Goal: Task Accomplishment & Management: Complete application form

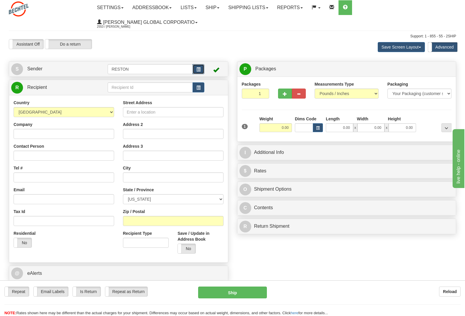
click at [201, 64] on button "button" at bounding box center [198, 69] width 12 height 10
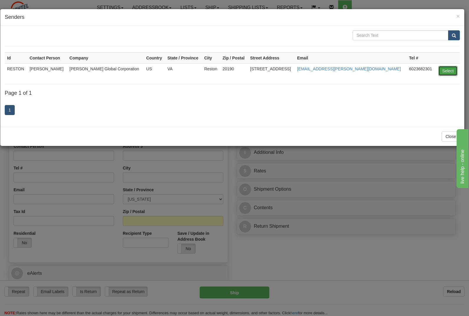
click at [452, 70] on button "Select" at bounding box center [447, 71] width 19 height 10
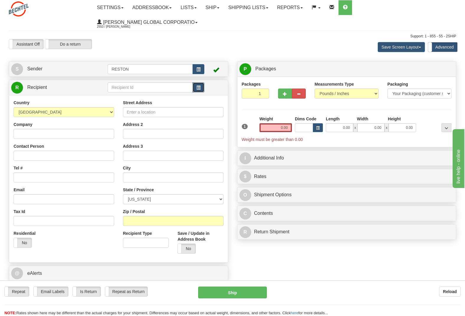
click at [194, 83] on button "button" at bounding box center [198, 88] width 12 height 10
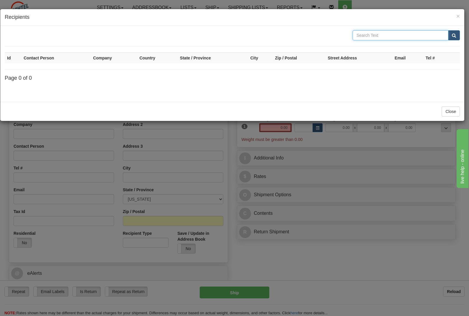
click at [400, 37] on input "text" at bounding box center [401, 35] width 96 height 10
type input "reston"
click at [455, 38] on button "submit" at bounding box center [454, 35] width 12 height 10
click at [455, 34] on span "submit" at bounding box center [454, 36] width 4 height 4
drag, startPoint x: 367, startPoint y: 36, endPoint x: 348, endPoint y: 36, distance: 19.2
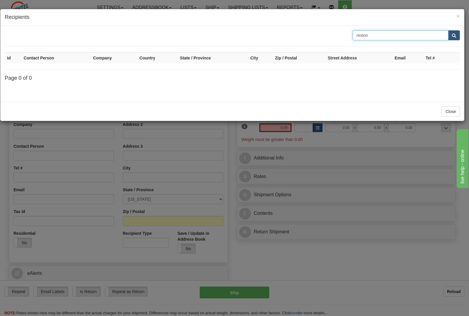
click at [348, 36] on div "reston" at bounding box center [232, 35] width 464 height 10
click at [460, 16] on span "×" at bounding box center [458, 16] width 4 height 7
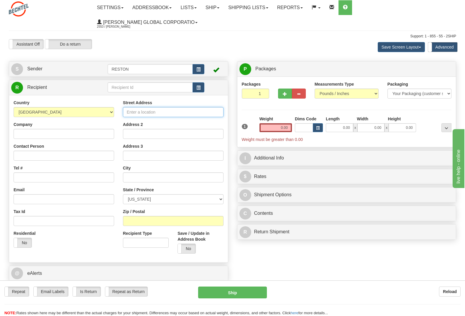
click at [167, 107] on input "Street Address" at bounding box center [173, 112] width 100 height 10
click at [145, 107] on input "1201" at bounding box center [173, 112] width 100 height 10
drag, startPoint x: 139, startPoint y: 100, endPoint x: 118, endPoint y: 98, distance: 21.3
click at [118, 100] on div "Street Address 1201 Address 2 Address 3 City State / Province [US_STATE] [US_ST…" at bounding box center [172, 179] width 109 height 159
paste input "[STREET_ADDRESS]"
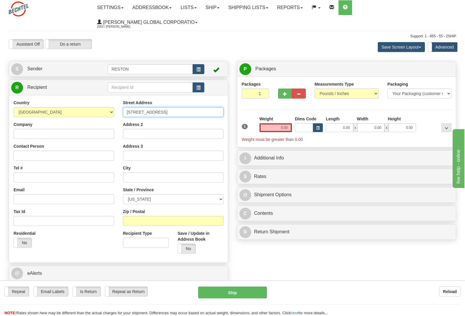
type input "[STREET_ADDRESS]"
click at [65, 129] on input "Company" at bounding box center [64, 134] width 100 height 10
type input "[PERSON_NAME] Corporation"
click at [152, 129] on input "Address 2" at bounding box center [173, 134] width 100 height 10
type input "Ste 110"
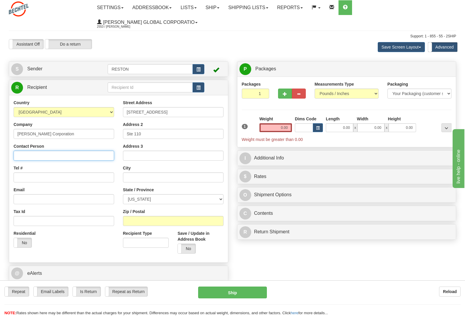
click at [89, 151] on input "Contact Person" at bounding box center [64, 156] width 100 height 10
type input "[PERSON_NAME]"
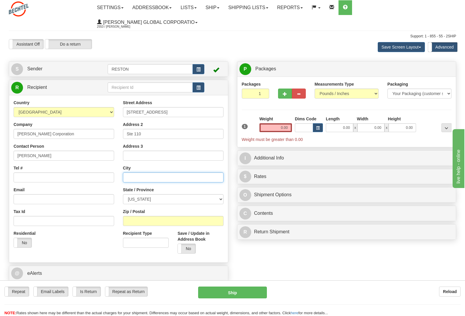
click at [132, 173] on input "text" at bounding box center [173, 178] width 100 height 10
type input "Reston"
click at [145, 194] on select "[US_STATE] [US_STATE] [US_STATE] [US_STATE] Armed Forces America Armed Forces E…" at bounding box center [173, 199] width 100 height 10
select select "VA"
click at [123, 194] on select "[US_STATE] [US_STATE] [US_STATE] [US_STATE] Armed Forces America Armed Forces E…" at bounding box center [173, 199] width 100 height 10
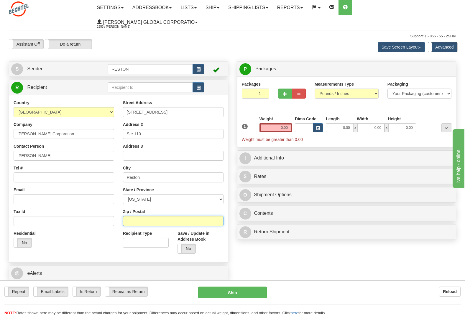
click at [140, 216] on input "Zip / Postal" at bounding box center [173, 221] width 100 height 10
type input "20190"
click at [219, 107] on input "[STREET_ADDRESS]" at bounding box center [173, 112] width 100 height 10
type input "[STREET_ADDRESS]"
click at [199, 86] on span "button" at bounding box center [198, 88] width 4 height 4
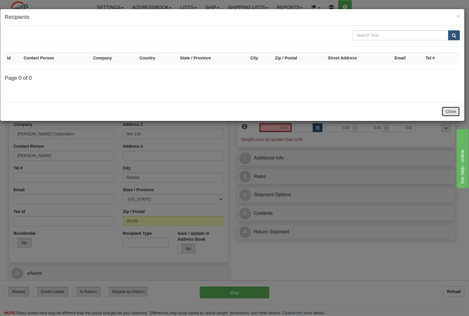
click at [451, 110] on button "Close" at bounding box center [451, 112] width 18 height 10
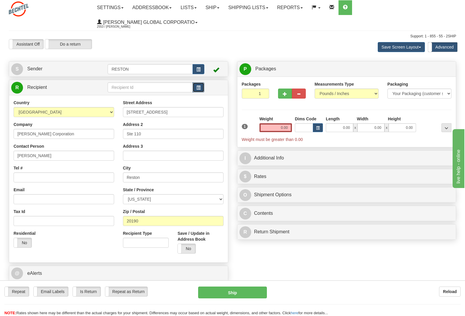
click at [201, 83] on button "button" at bounding box center [198, 88] width 12 height 10
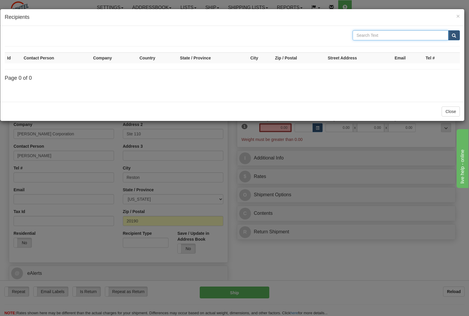
click at [390, 34] on input "text" at bounding box center [401, 35] width 96 height 10
type input "[PERSON_NAME]"
click at [455, 35] on span "submit" at bounding box center [454, 36] width 4 height 4
click at [455, 34] on span "submit" at bounding box center [454, 36] width 4 height 4
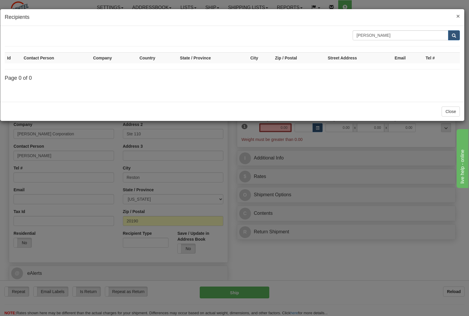
click at [458, 17] on span "×" at bounding box center [458, 16] width 4 height 7
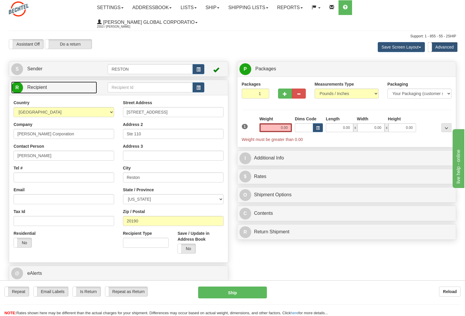
click at [15, 82] on span "R" at bounding box center [17, 88] width 12 height 12
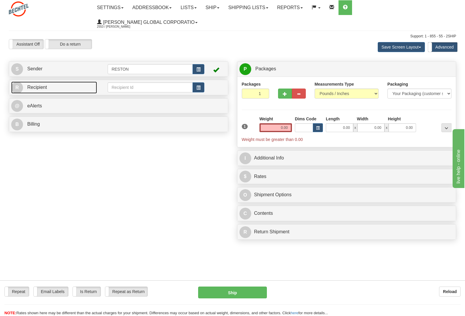
click at [15, 82] on span "R" at bounding box center [17, 88] width 12 height 12
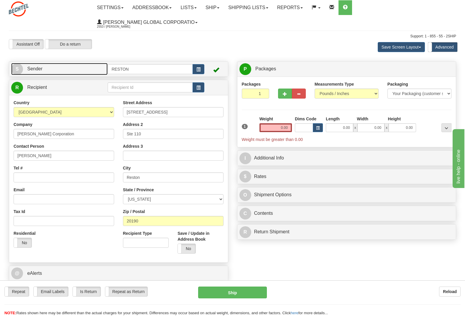
click at [14, 63] on span "S" at bounding box center [17, 69] width 12 height 12
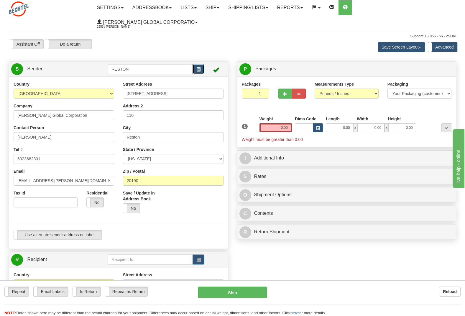
click at [199, 68] on span "button" at bounding box center [198, 70] width 4 height 4
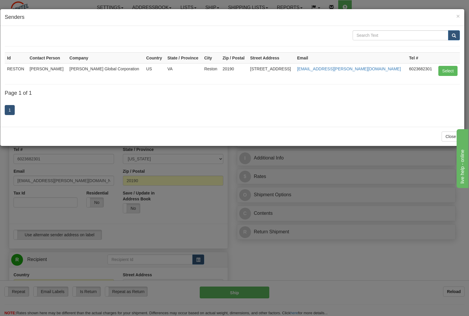
click at [63, 70] on td "[PERSON_NAME]" at bounding box center [47, 70] width 40 height 15
click at [447, 72] on button "Select" at bounding box center [447, 71] width 19 height 10
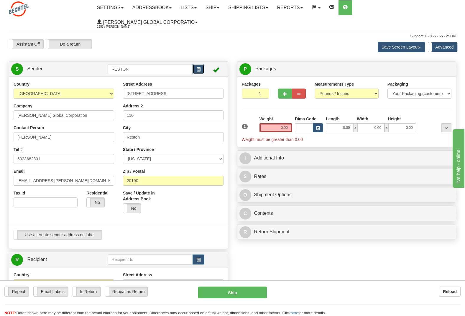
click at [203, 64] on button "button" at bounding box center [198, 69] width 12 height 10
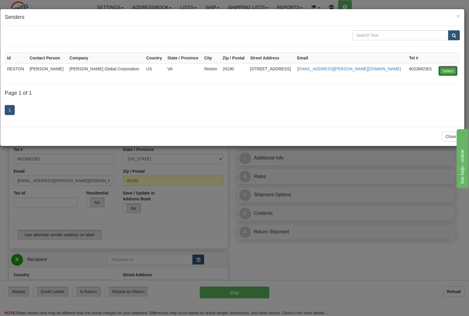
click at [443, 71] on button "Select" at bounding box center [447, 71] width 19 height 10
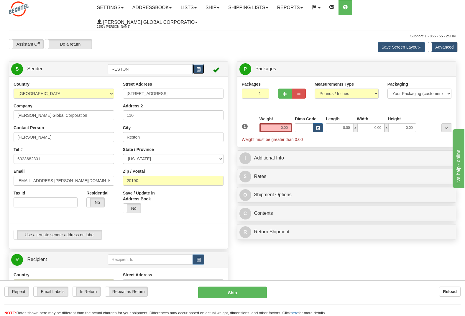
click at [199, 68] on span "button" at bounding box center [198, 70] width 4 height 4
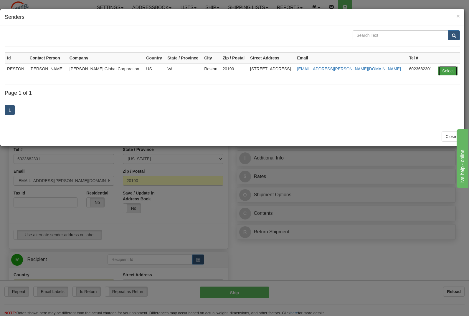
click at [451, 68] on button "Select" at bounding box center [447, 71] width 19 height 10
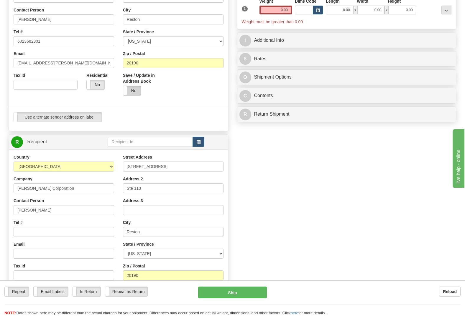
scroll to position [147, 0]
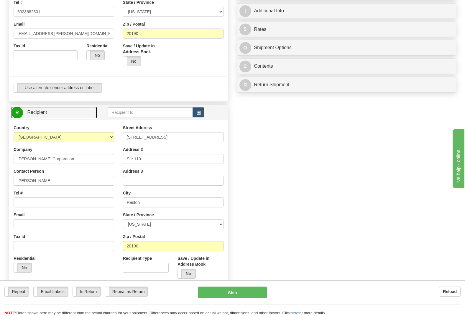
click at [16, 107] on span "R" at bounding box center [17, 113] width 12 height 12
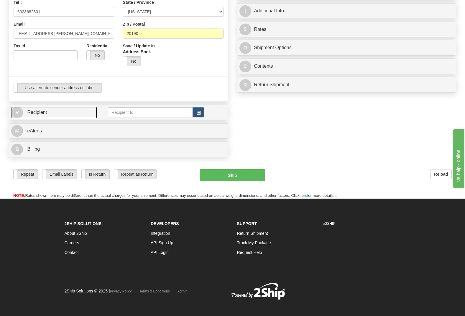
scroll to position [138, 0]
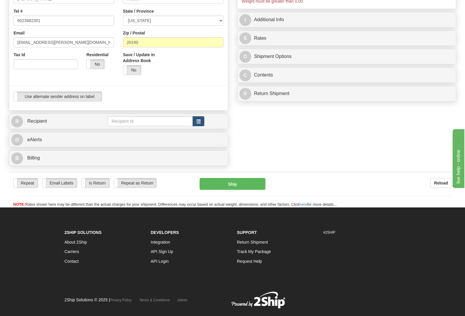
click at [16, 114] on div "R Recipient" at bounding box center [118, 121] width 219 height 15
click at [17, 116] on span "R" at bounding box center [17, 122] width 12 height 12
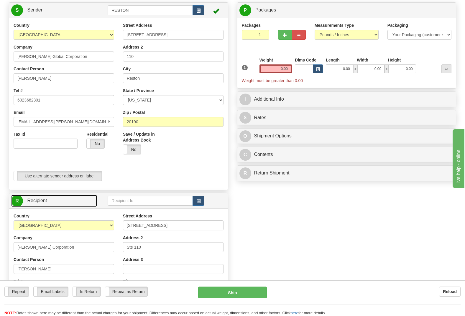
scroll to position [88, 0]
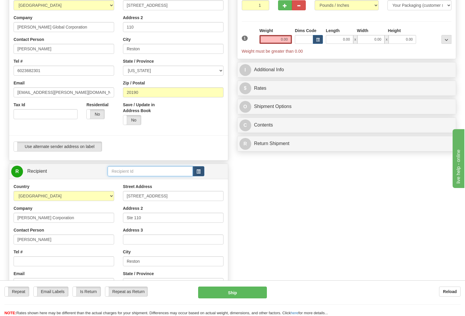
click at [141, 166] on input "text" at bounding box center [150, 171] width 85 height 10
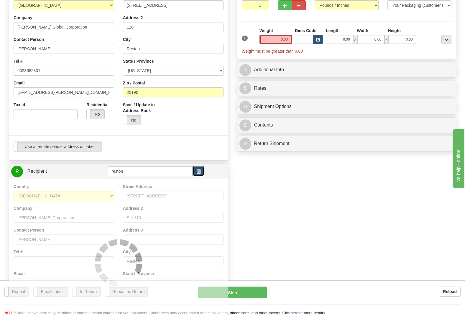
click at [198, 170] on span "button" at bounding box center [198, 172] width 4 height 4
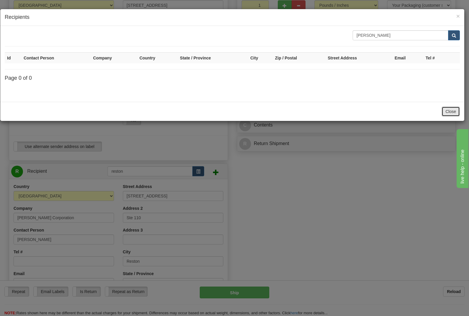
click at [453, 110] on button "Close" at bounding box center [451, 112] width 18 height 10
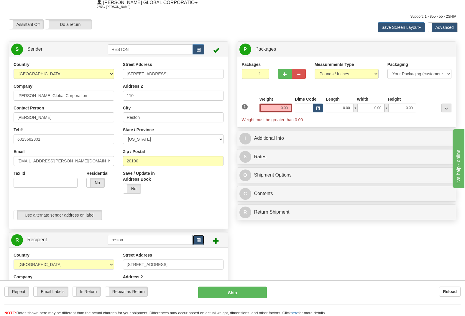
scroll to position [0, 0]
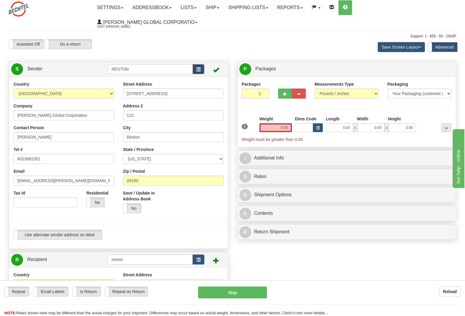
click at [201, 64] on button "button" at bounding box center [198, 69] width 12 height 10
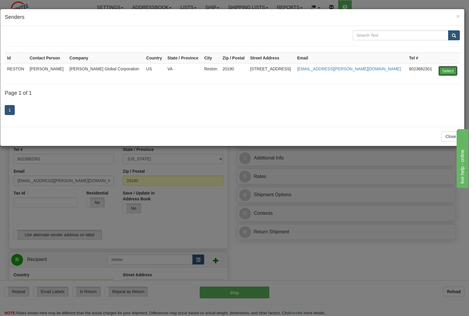
click at [452, 72] on button "Select" at bounding box center [447, 71] width 19 height 10
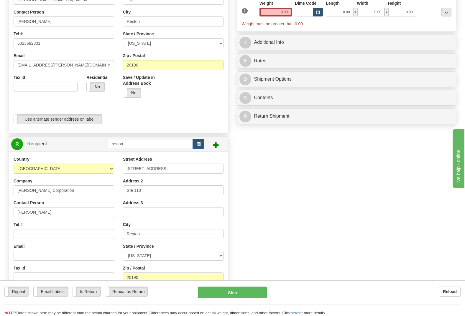
scroll to position [118, 0]
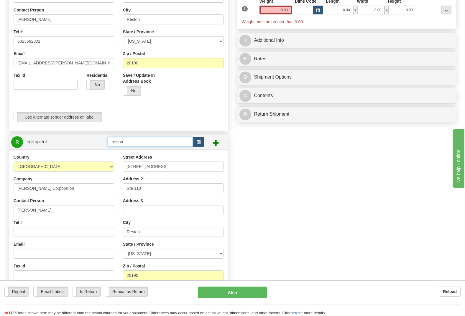
drag, startPoint x: 135, startPoint y: 126, endPoint x: 83, endPoint y: 125, distance: 52.8
click at [83, 136] on tr "R Recipient reston" at bounding box center [118, 142] width 215 height 12
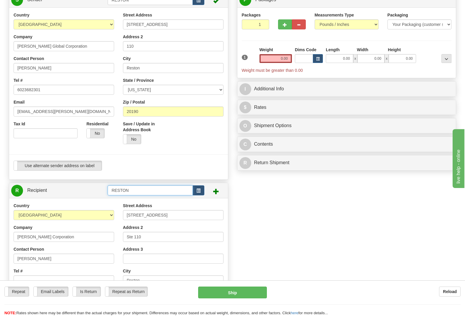
scroll to position [59, 0]
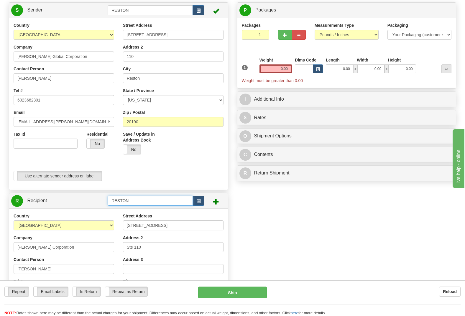
type input "RESTON"
drag, startPoint x: 44, startPoint y: 85, endPoint x: 9, endPoint y: 86, distance: 35.7
click at [9, 86] on div "Country [GEOGRAPHIC_DATA] [GEOGRAPHIC_DATA] [GEOGRAPHIC_DATA] [GEOGRAPHIC_DATA]…" at bounding box center [118, 103] width 219 height 163
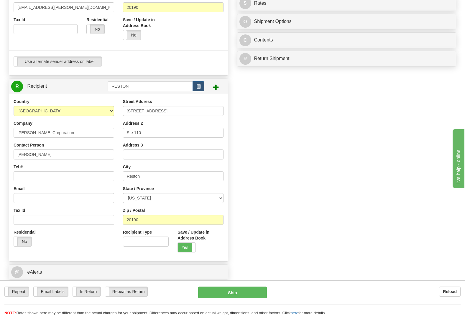
scroll to position [177, 0]
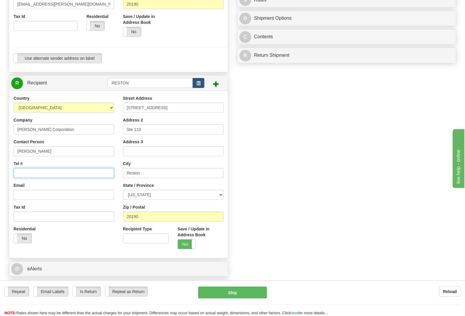
click at [27, 168] on input "Tel #" at bounding box center [64, 173] width 100 height 10
paste input "6023682301"
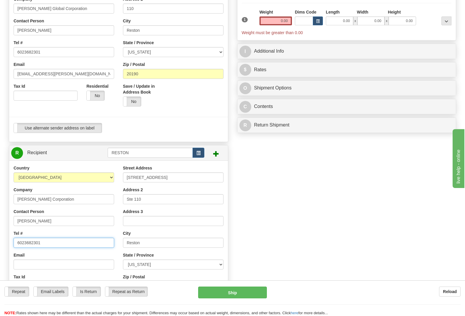
scroll to position [88, 0]
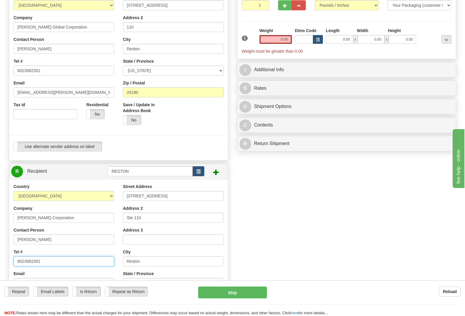
type input "6023682301"
click at [32, 278] on input "Email" at bounding box center [64, 283] width 100 height 10
paste input "[EMAIL_ADDRESS][PERSON_NAME][DOMAIN_NAME]"
type input "[EMAIL_ADDRESS][PERSON_NAME][DOMAIN_NAME]"
drag, startPoint x: 47, startPoint y: 248, endPoint x: 15, endPoint y: 247, distance: 32.1
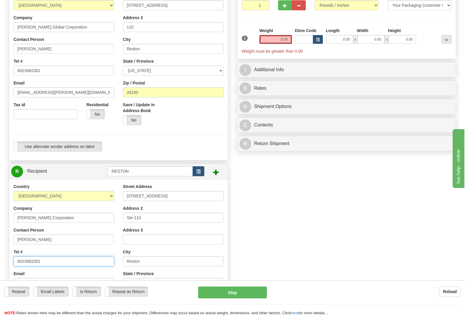
click at [15, 257] on input "6023682301" at bounding box center [64, 262] width 100 height 10
paste input "5713926594"
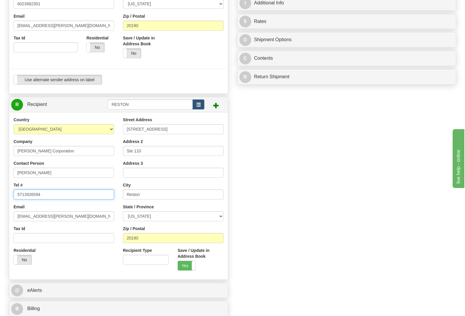
scroll to position [206, 0]
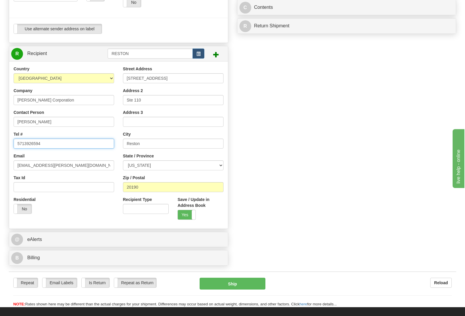
type input "5713926594"
click at [148, 204] on input "Recipient Type" at bounding box center [146, 209] width 46 height 10
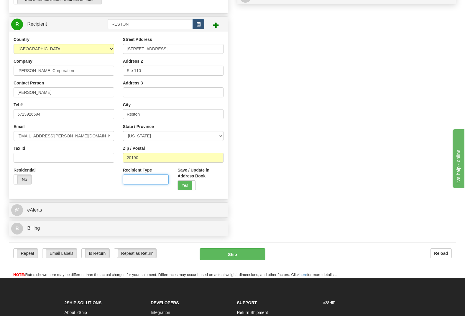
scroll to position [265, 0]
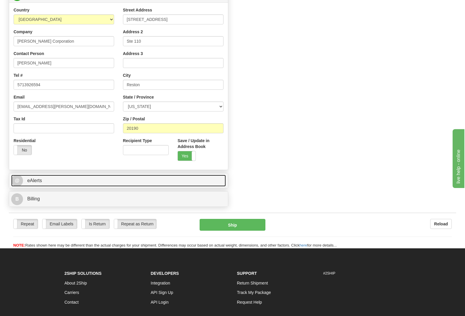
click at [18, 175] on span "@" at bounding box center [17, 181] width 12 height 12
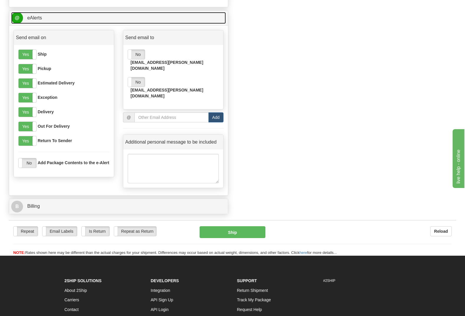
scroll to position [442, 0]
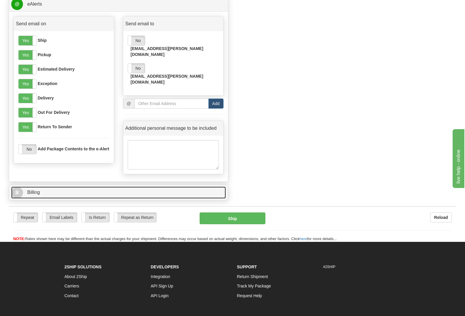
click at [17, 187] on span "B" at bounding box center [17, 193] width 12 height 12
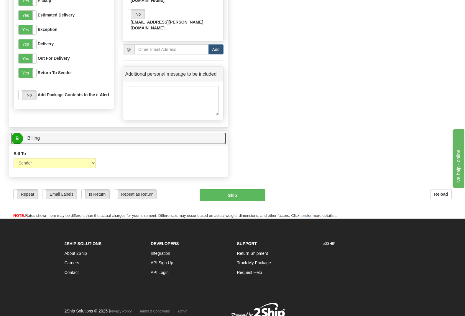
scroll to position [497, 0]
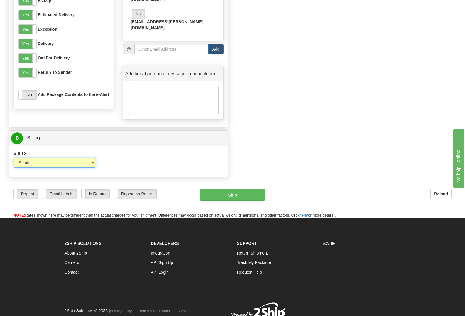
click at [94, 158] on select "Sender Recipient Third Party Collect" at bounding box center [55, 163] width 82 height 10
click at [14, 158] on select "Sender Recipient Third Party Collect" at bounding box center [55, 163] width 82 height 10
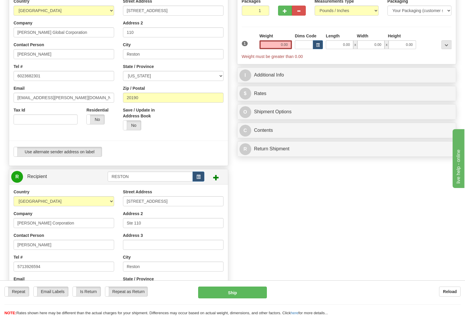
scroll to position [0, 0]
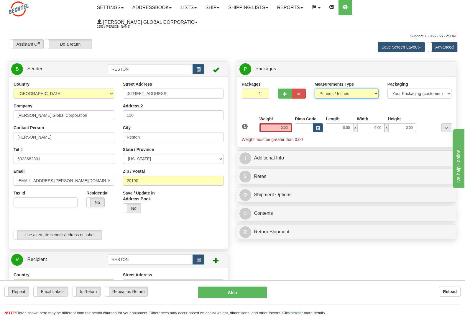
click at [359, 89] on select "Pounds / Inches Kilograms / Centimeters" at bounding box center [346, 94] width 64 height 10
click at [314, 89] on select "Pounds / Inches Kilograms / Centimeters" at bounding box center [346, 94] width 64 height 10
click at [443, 89] on select "Your Packaging (customer supplied) Envelope (carrier supplied) Pack (carrier su…" at bounding box center [419, 94] width 64 height 10
click at [436, 89] on select "Your Packaging (customer supplied) Envelope (carrier supplied) Pack (carrier su…" at bounding box center [419, 94] width 64 height 10
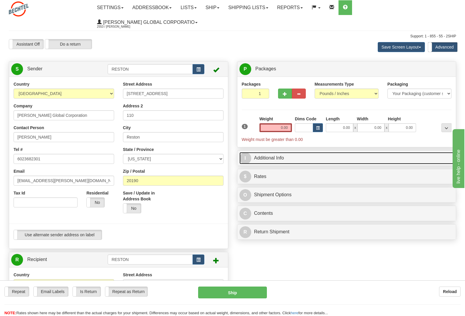
click at [246, 153] on span "I" at bounding box center [245, 159] width 12 height 12
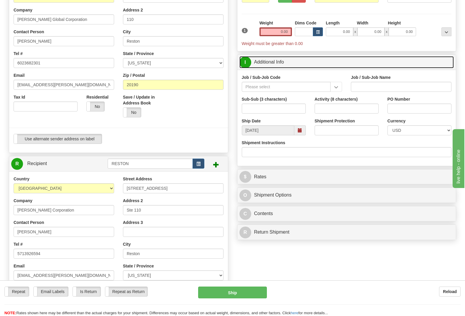
scroll to position [118, 0]
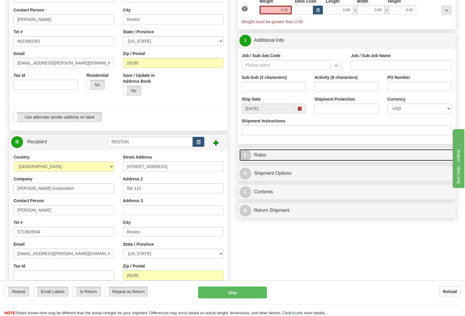
click at [247, 149] on span "$" at bounding box center [245, 155] width 12 height 12
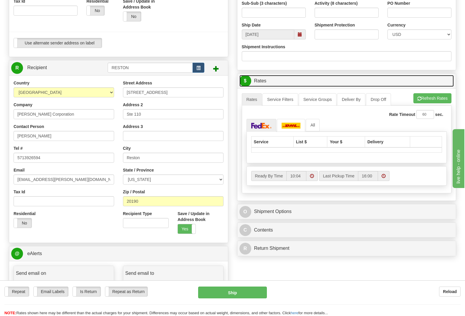
scroll to position [206, 0]
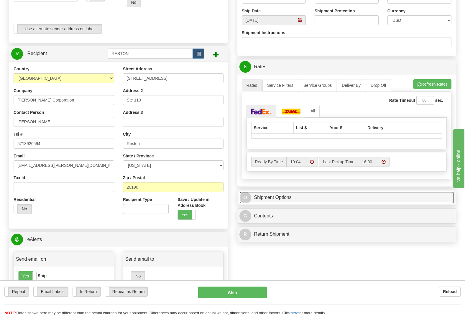
click at [246, 192] on span "O" at bounding box center [245, 198] width 12 height 12
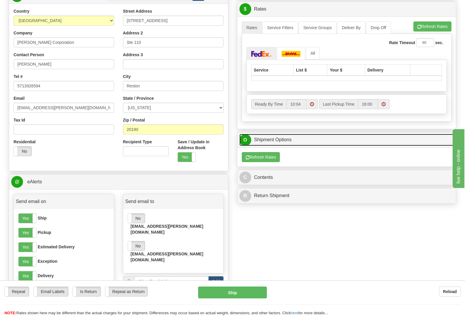
scroll to position [265, 0]
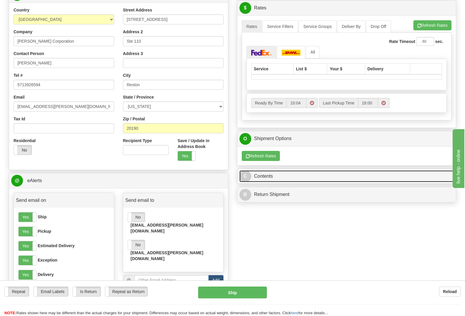
click at [250, 171] on span "C" at bounding box center [245, 177] width 12 height 12
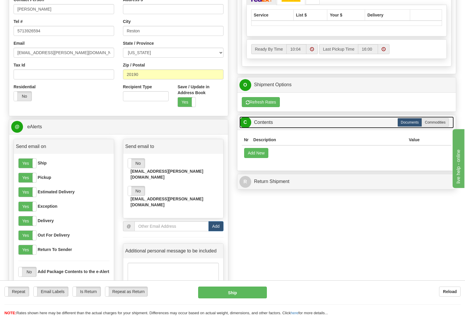
scroll to position [324, 0]
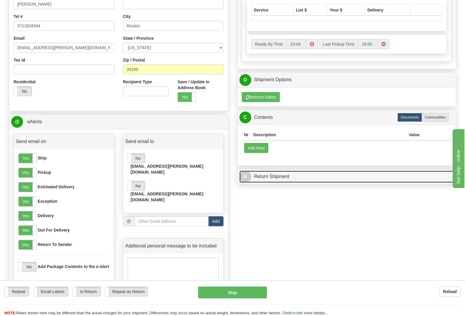
click at [246, 171] on span "R" at bounding box center [245, 177] width 12 height 12
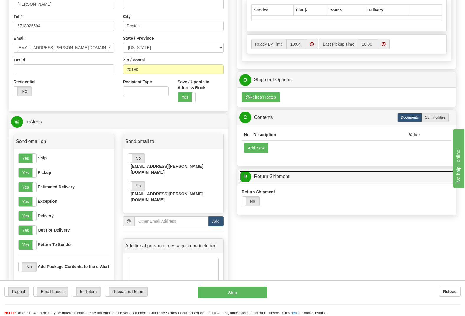
click at [245, 171] on span "R" at bounding box center [245, 177] width 12 height 12
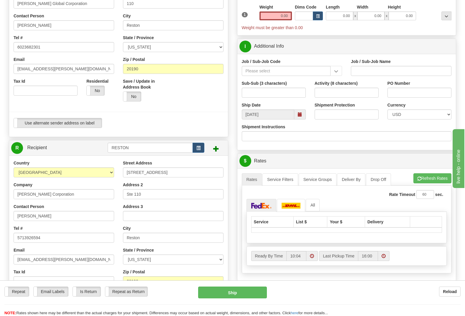
scroll to position [29, 0]
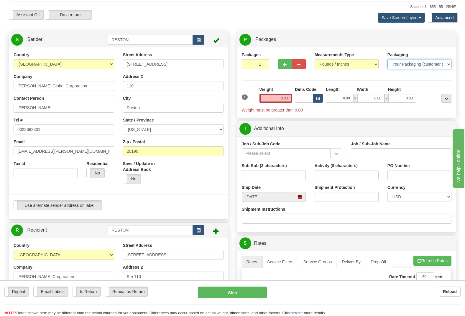
click at [448, 59] on select "Your Packaging (customer supplied) Envelope (carrier supplied) Pack (carrier su…" at bounding box center [419, 64] width 64 height 10
click at [387, 59] on select "Your Packaging (customer supplied) Envelope (carrier supplied) Pack (carrier su…" at bounding box center [419, 64] width 64 height 10
drag, startPoint x: 277, startPoint y: 85, endPoint x: 292, endPoint y: 81, distance: 15.4
click at [292, 87] on div "Weight 0.00" at bounding box center [275, 97] width 35 height 21
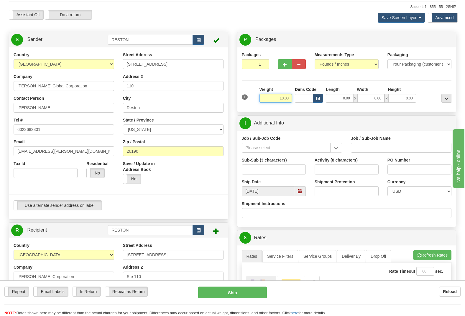
type input "10.00"
